Goal: Find specific page/section: Find specific page/section

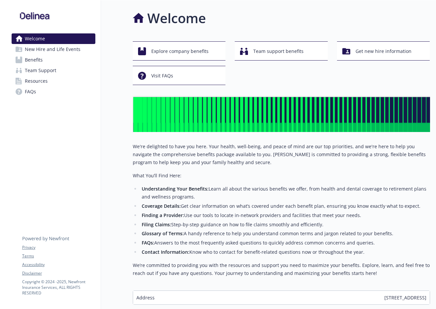
click at [60, 51] on span "New Hire and Life Events" at bounding box center [53, 49] width 56 height 11
